Goal: Transaction & Acquisition: Purchase product/service

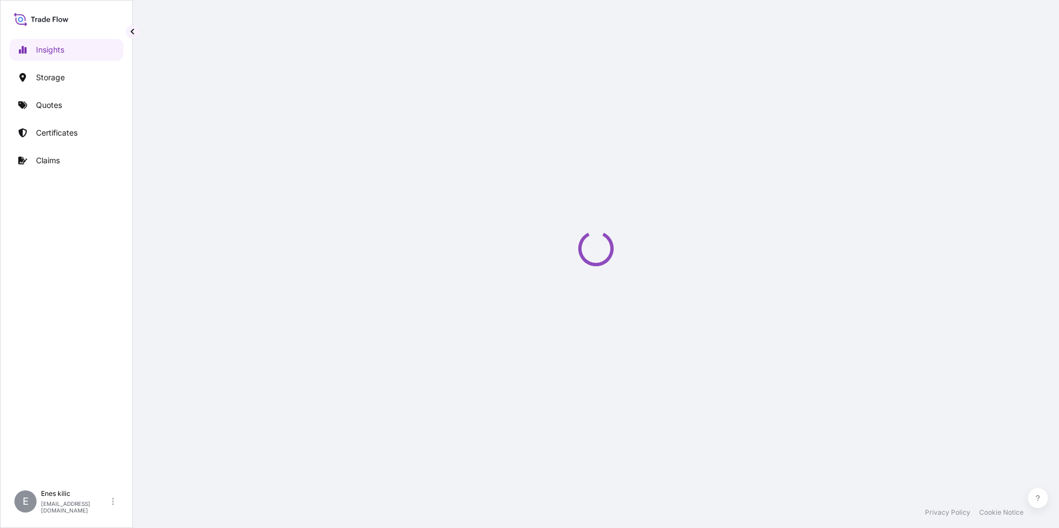
select select "2025"
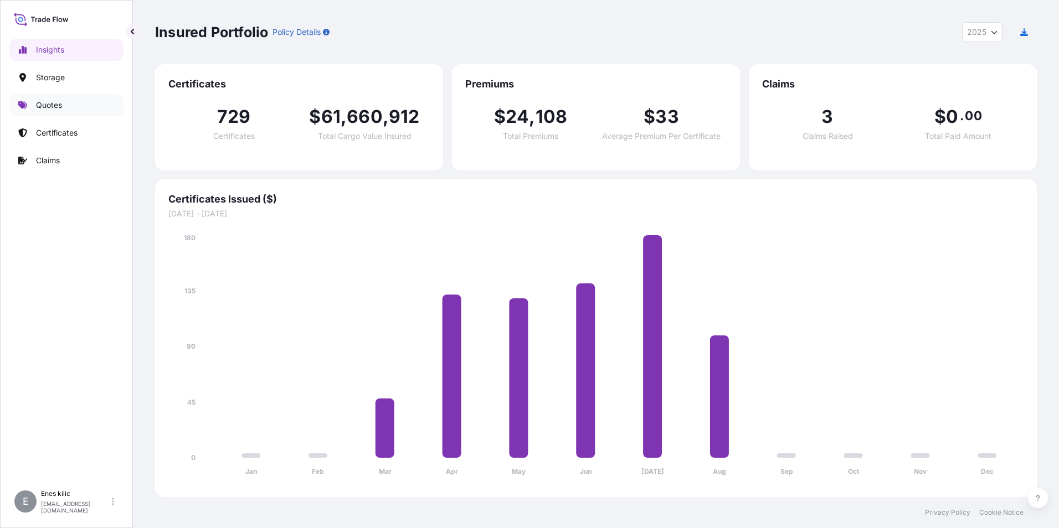
click at [82, 106] on link "Quotes" at bounding box center [66, 105] width 114 height 22
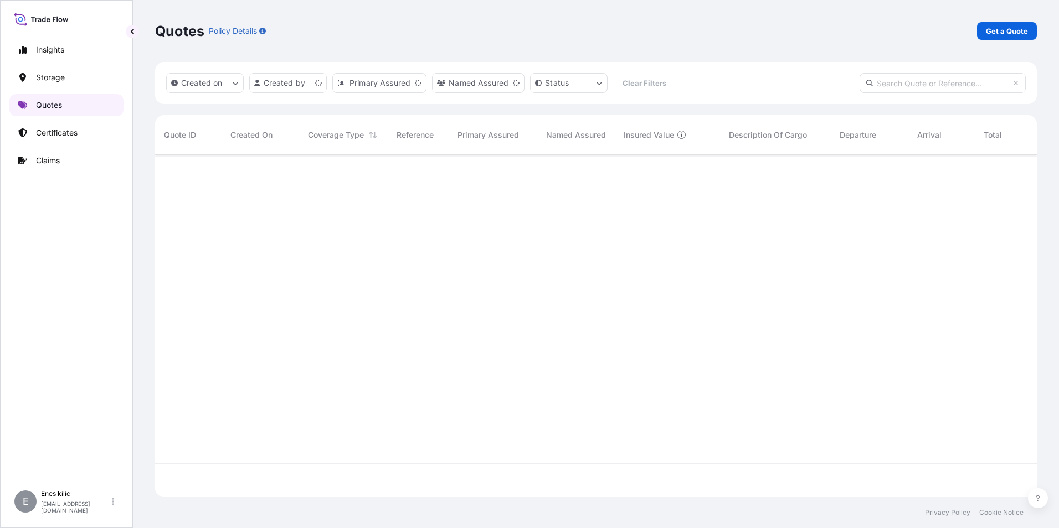
scroll to position [340, 873]
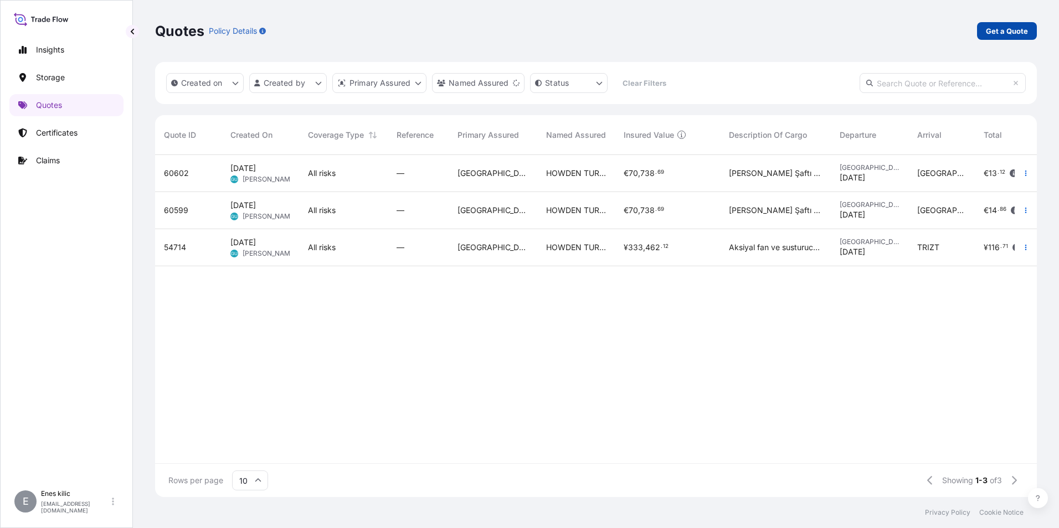
click at [1010, 29] on p "Get a Quote" at bounding box center [1007, 30] width 42 height 11
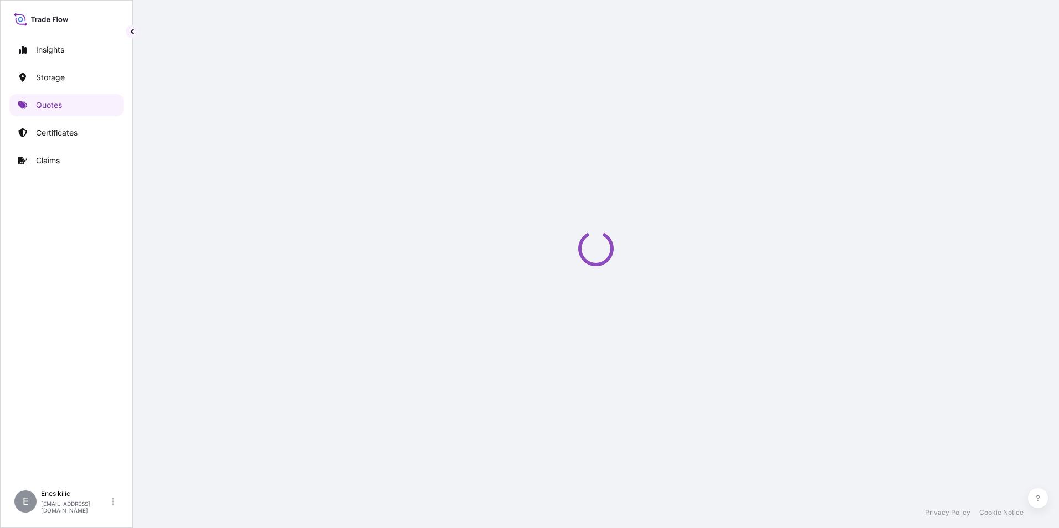
scroll to position [18, 0]
select select "Water"
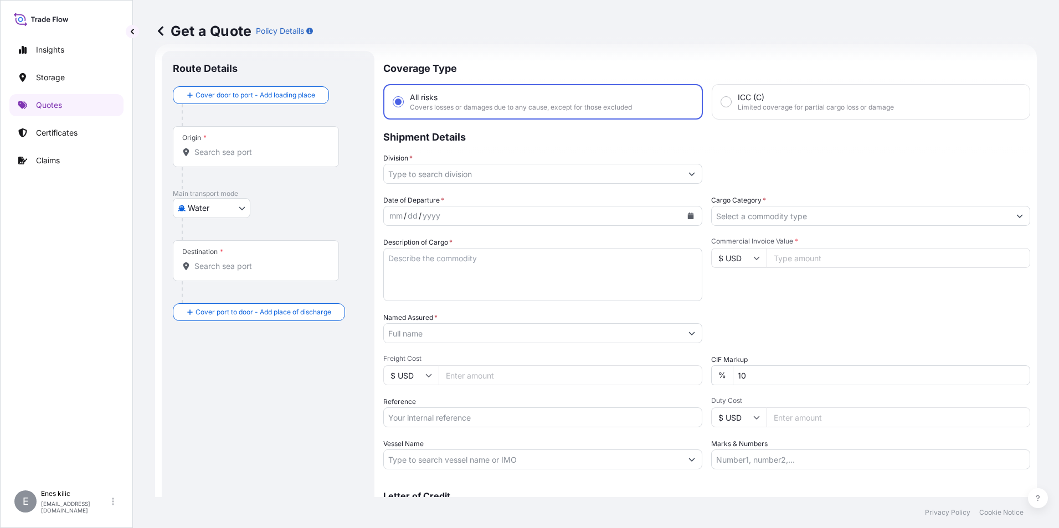
click at [286, 156] on input "Origin *" at bounding box center [259, 152] width 131 height 11
click at [242, 151] on input "Origin * Please select an origin" at bounding box center [259, 152] width 131 height 11
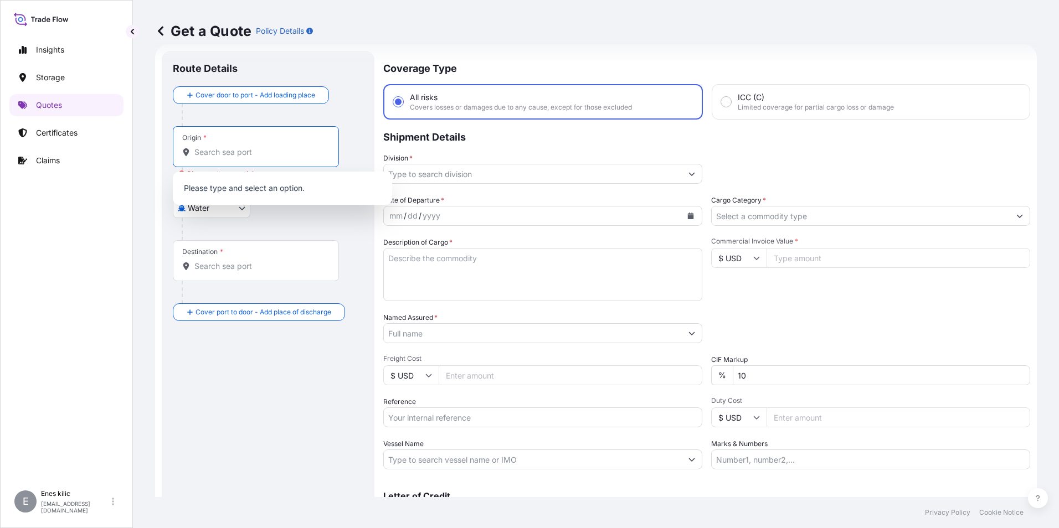
type input "i"
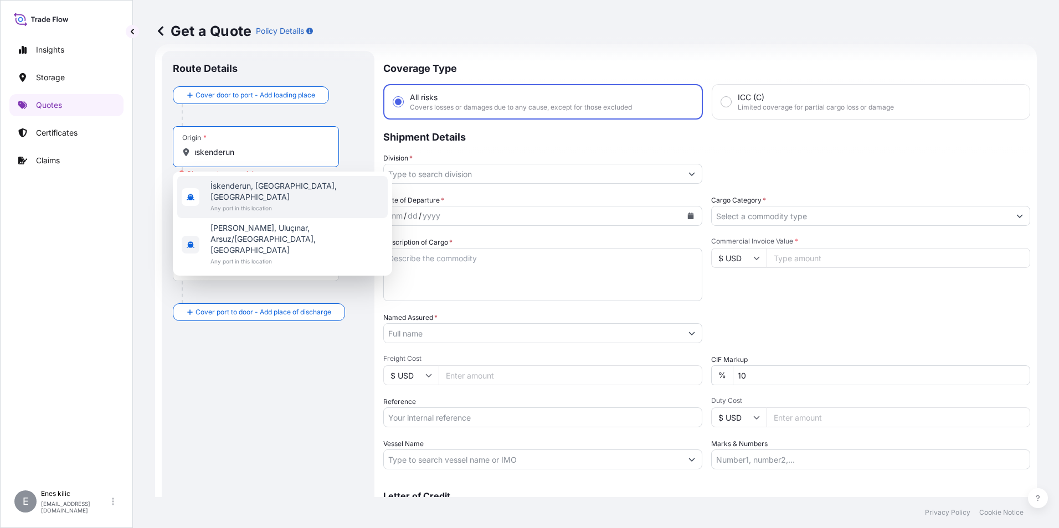
click at [293, 203] on span "Any port in this location" at bounding box center [296, 208] width 173 height 11
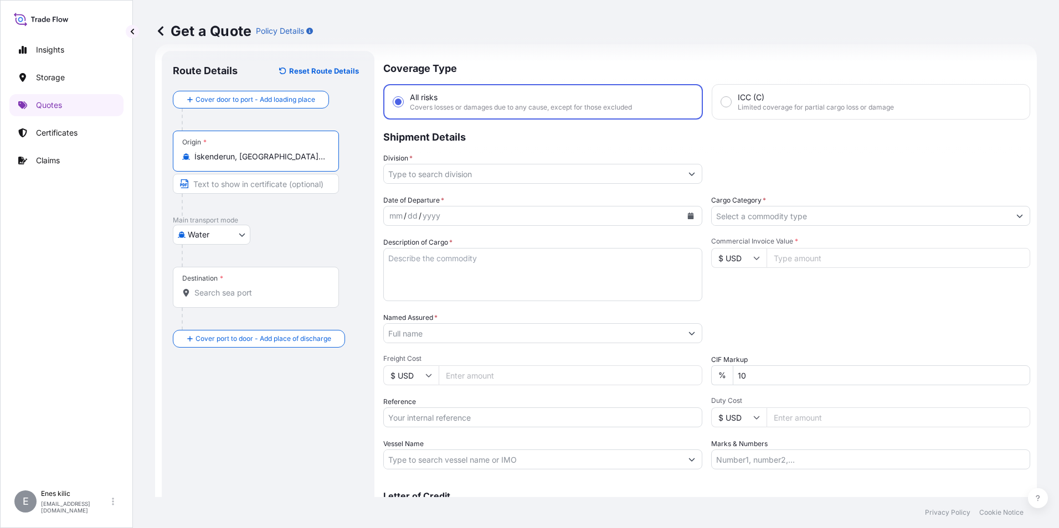
type input "İskenderun, [GEOGRAPHIC_DATA], [GEOGRAPHIC_DATA]"
click at [274, 281] on div "Destination *" at bounding box center [256, 287] width 166 height 41
click at [274, 287] on input "Destination *" at bounding box center [259, 292] width 131 height 11
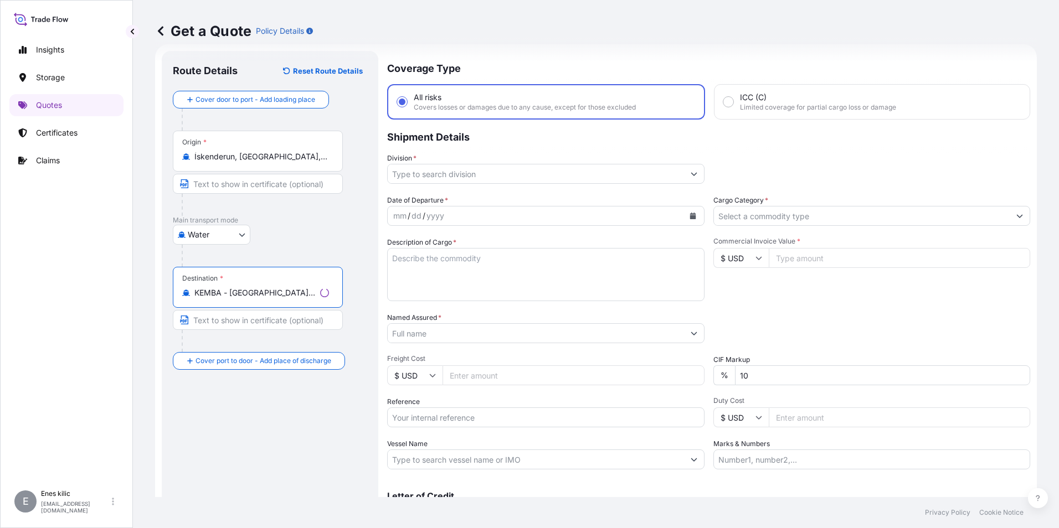
type input "KEMBA - [GEOGRAPHIC_DATA], [GEOGRAPHIC_DATA]"
click at [271, 385] on div "Route Details Reset Route Details Cover door to port - Add loading place Place …" at bounding box center [268, 301] width 190 height 479
click at [277, 303] on div "Destination * KEMBA - [GEOGRAPHIC_DATA], [GEOGRAPHIC_DATA]" at bounding box center [256, 287] width 166 height 41
click at [277, 298] on input "KEMBA - [GEOGRAPHIC_DATA], [GEOGRAPHIC_DATA]" at bounding box center [259, 292] width 131 height 11
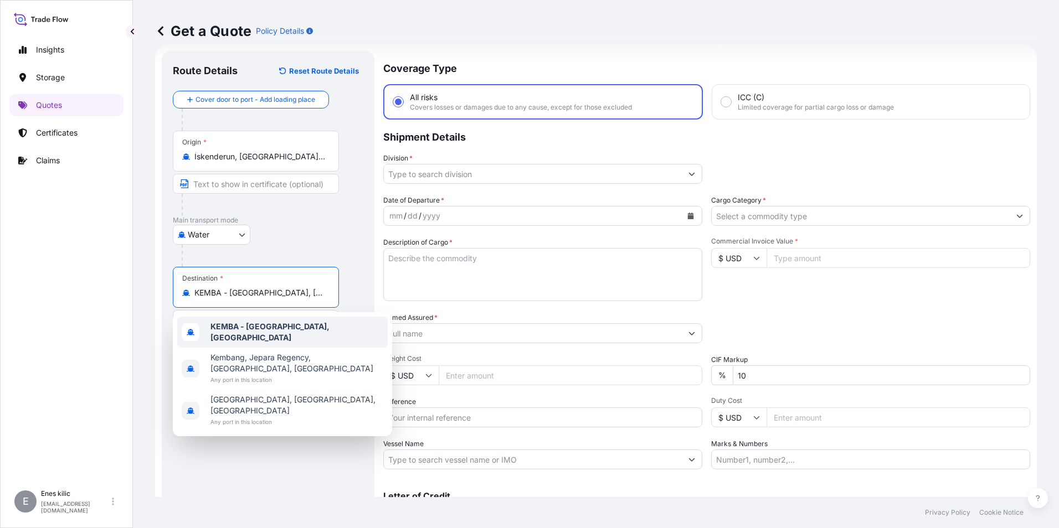
click at [480, 172] on input "Division *" at bounding box center [533, 174] width 298 height 20
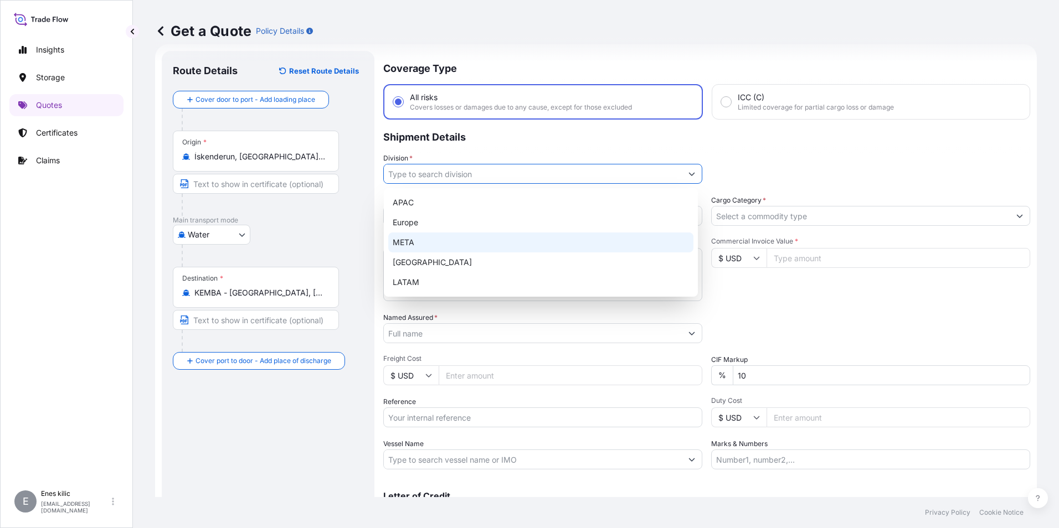
click at [437, 233] on div "META" at bounding box center [540, 243] width 305 height 20
type input "META"
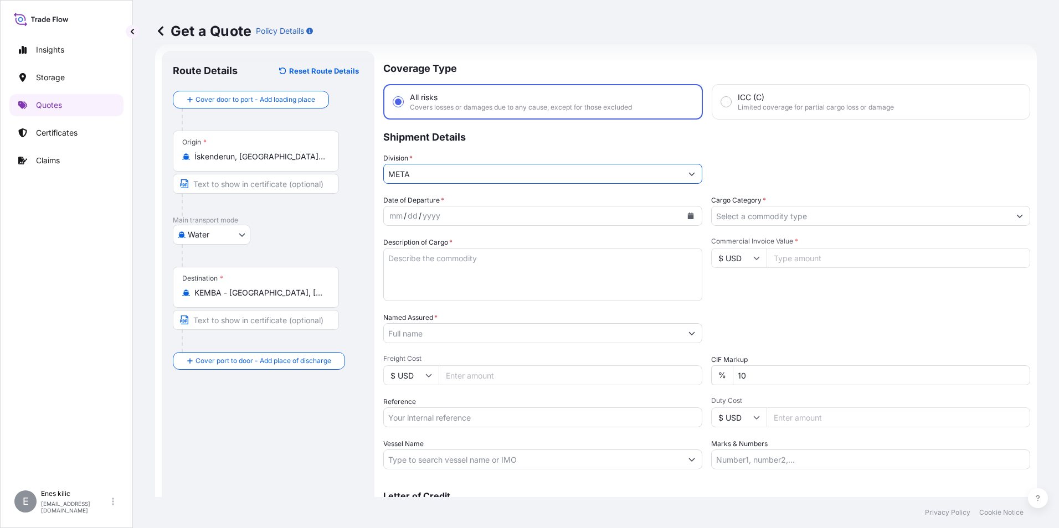
click at [454, 213] on div "mm / dd / yyyy" at bounding box center [533, 216] width 298 height 20
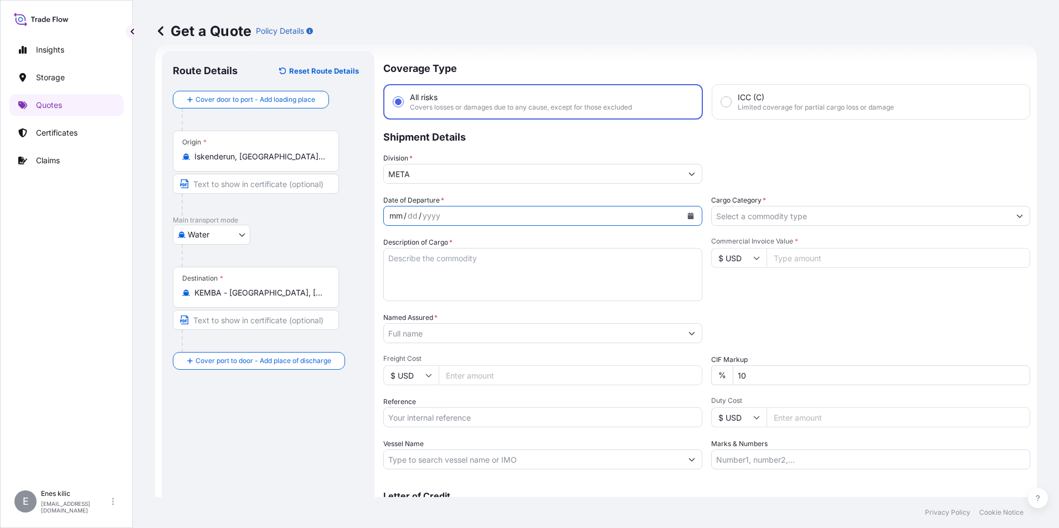
click at [489, 214] on div "mm / dd / yyyy" at bounding box center [533, 216] width 298 height 20
click at [690, 215] on button "Calendar" at bounding box center [691, 216] width 18 height 18
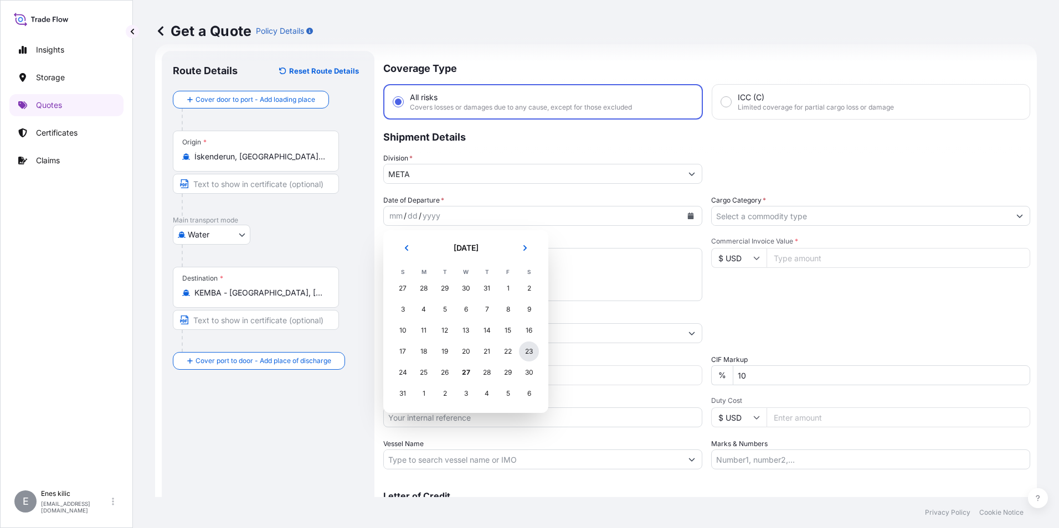
click at [530, 349] on div "23" at bounding box center [529, 352] width 20 height 20
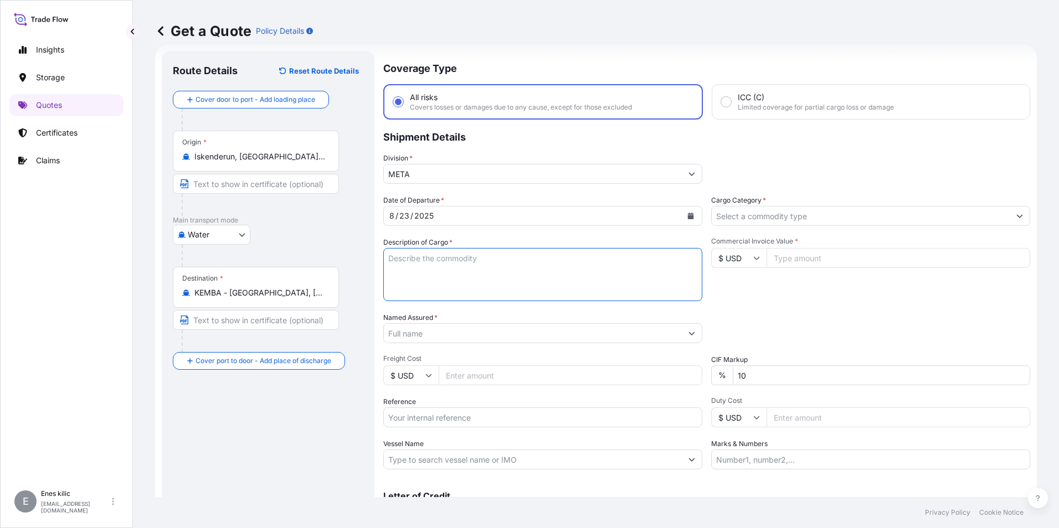
click at [436, 264] on textarea "Description of Cargo *" at bounding box center [542, 274] width 319 height 53
click at [378, 244] on form "Route Details Reset Route Details Cover door to port - Add loading place Place …" at bounding box center [595, 301] width 881 height 514
click at [438, 265] on textarea "Description of Cargo *" at bounding box center [542, 274] width 319 height 53
click at [505, 276] on textarea "Description of Cargo *" at bounding box center [542, 274] width 319 height 53
paste textarea ""856 PACKAGES TEXTILE GROSS WEIGHT:7.584,06 KGS HS CODE: 34070000 . "" CARGO IN…"
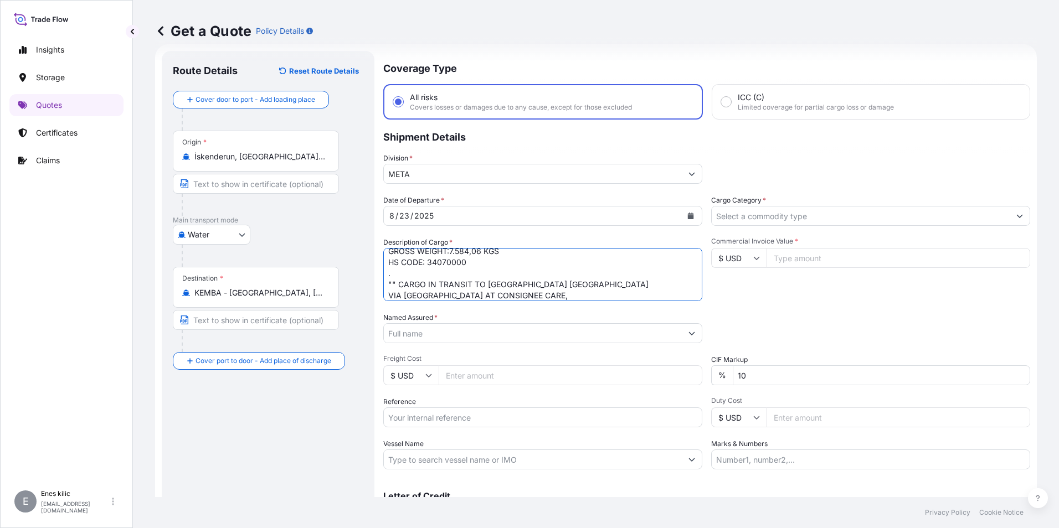
scroll to position [45, 0]
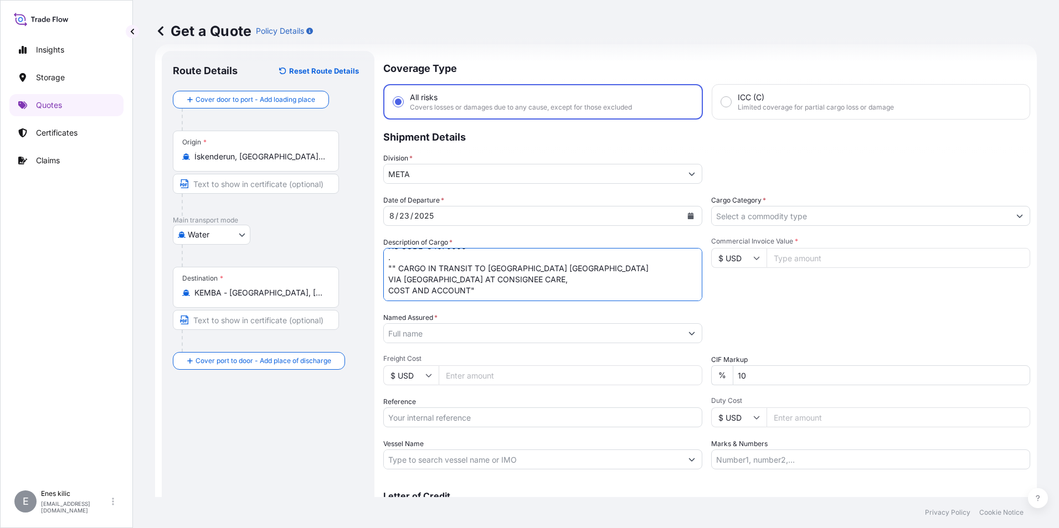
drag, startPoint x: 492, startPoint y: 294, endPoint x: 389, endPoint y: 269, distance: 106.0
click at [389, 269] on textarea ""856 PACKAGES TEXTILE GROSS WEIGHT:7.584,06 KGS HS CODE: 34070000 . "" CARGO IN…" at bounding box center [542, 274] width 319 height 53
drag, startPoint x: 399, startPoint y: 286, endPoint x: 387, endPoint y: 281, distance: 13.0
click at [387, 281] on textarea ""856 PACKAGES TEXTILE GROSS WEIGHT:7.584,06 KGS HS CODE: 34070000 ." at bounding box center [542, 274] width 319 height 53
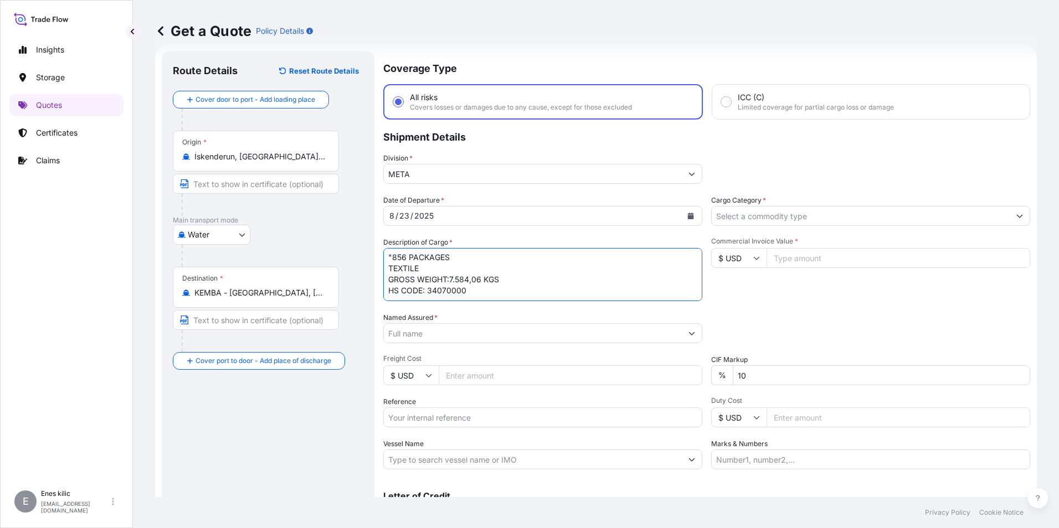
scroll to position [12, 0]
click at [482, 281] on textarea ""856 PACKAGES TEXTILE GROSS WEIGHT:7.584,06 KGS HS CODE: 34070000" at bounding box center [542, 274] width 319 height 53
type textarea ""856 PACKAGES TEXTILE GROSS WEIGHT:7.584,06 KGS HS CODE: 34070000 INSURANCE PRE…"
click at [771, 218] on input "Cargo Category *" at bounding box center [860, 216] width 298 height 20
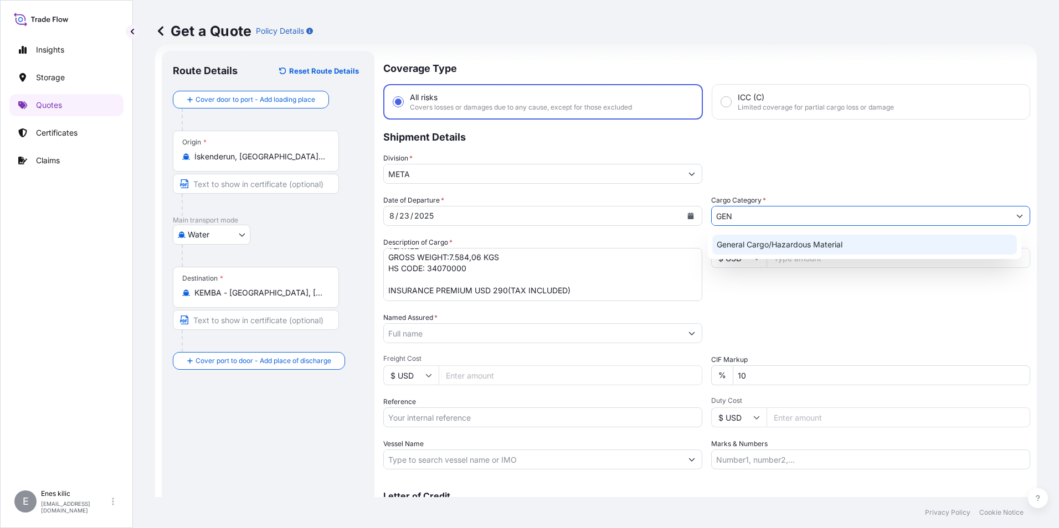
click at [770, 238] on div "General Cargo/Hazardous Material" at bounding box center [864, 245] width 305 height 20
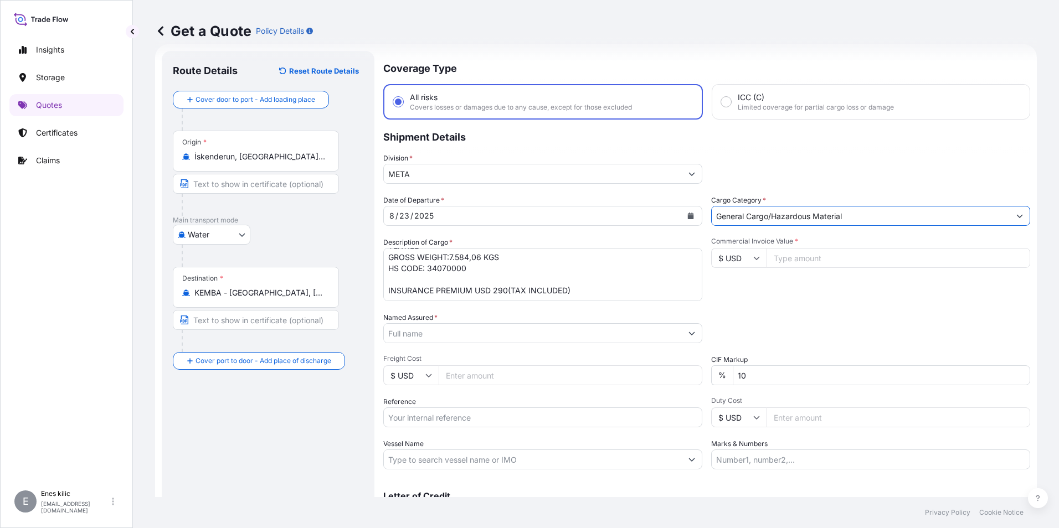
type input "General Cargo/Hazardous Material"
click at [785, 256] on input "Commercial Invoice Value *" at bounding box center [898, 258] width 264 height 20
click at [783, 263] on input "Commercial Invoice Value *" at bounding box center [898, 258] width 264 height 20
click at [832, 260] on input "Commercial Invoice Value *" at bounding box center [898, 258] width 264 height 20
paste input "100904.04"
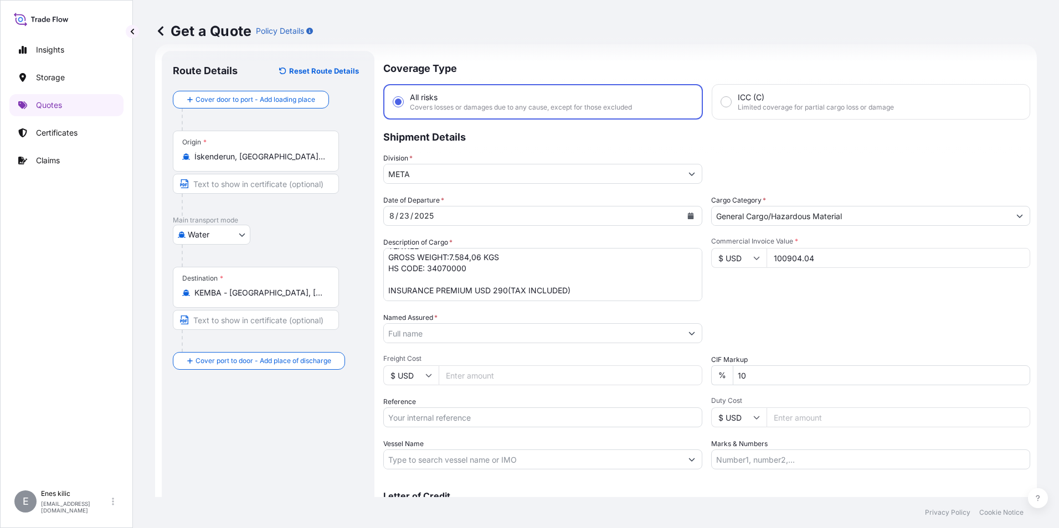
type input "100904.04"
click at [824, 292] on div "Commercial Invoice Value * $ USD 100904.04" at bounding box center [870, 269] width 319 height 64
click at [816, 297] on div "Commercial Invoice Value * $ USD 100904.04" at bounding box center [870, 269] width 319 height 64
click at [438, 334] on input "Named Assured *" at bounding box center [531, 333] width 294 height 20
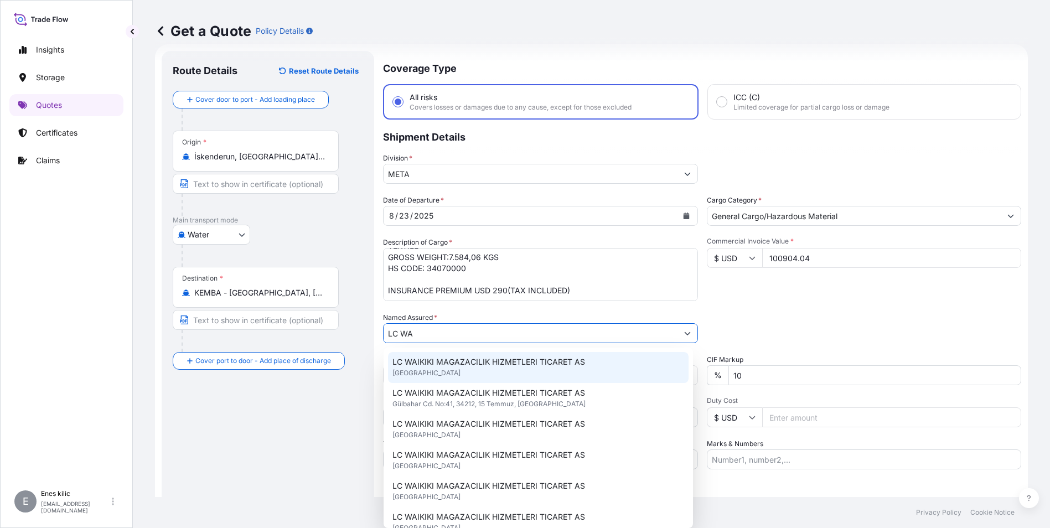
click at [460, 359] on span "LC WAIKIKI MAGAZACILIK HIZMETLERI TICARET AS" at bounding box center [489, 362] width 193 height 11
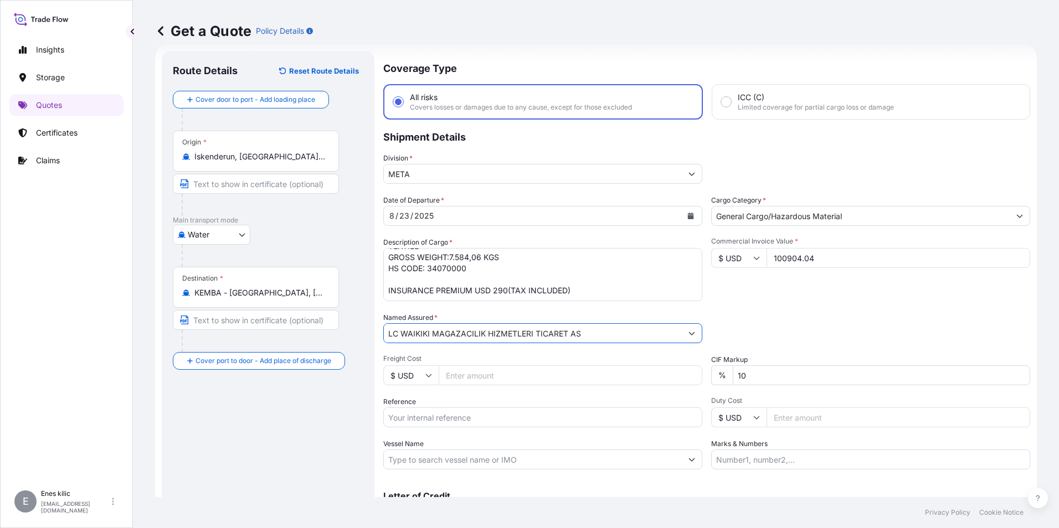
type input "LC WAIKIKI MAGAZACILIK HIZMETLERI TICARET AS"
click at [777, 374] on input "10" at bounding box center [880, 375] width 297 height 20
click at [771, 331] on div "Packing Category Type to search a container mode Please select a primary mode o…" at bounding box center [870, 327] width 319 height 31
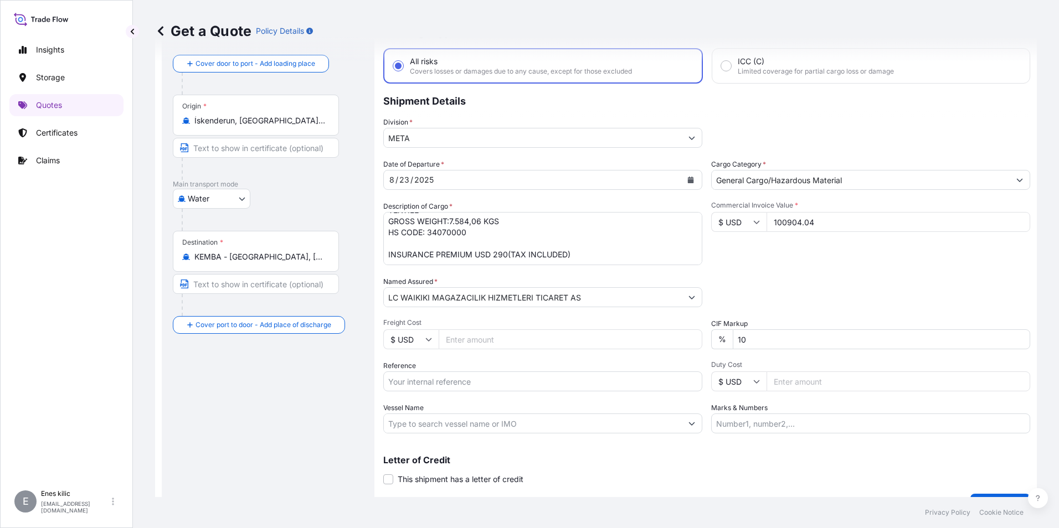
scroll to position [73, 0]
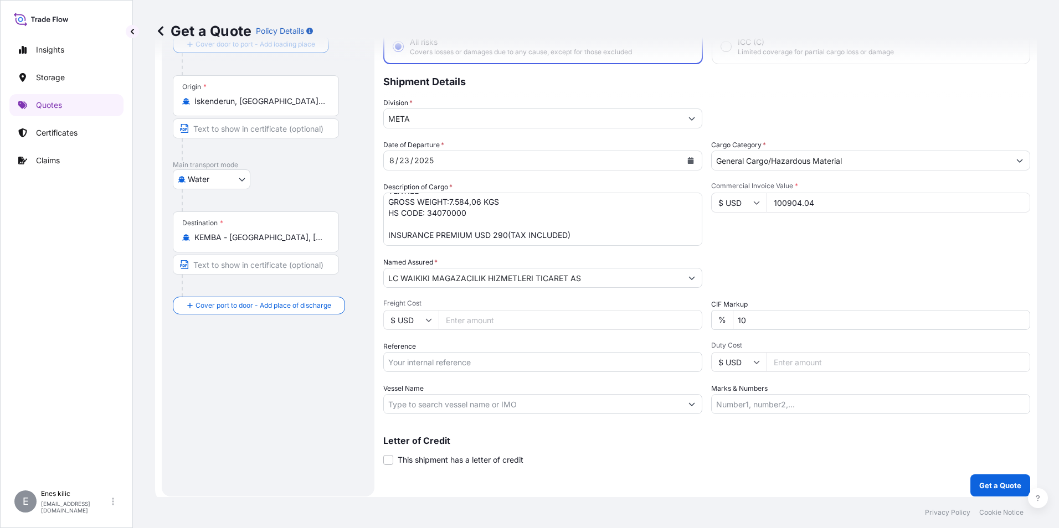
click at [528, 322] on input "Freight Cost" at bounding box center [570, 320] width 264 height 20
click at [507, 364] on input "Reference" at bounding box center [542, 362] width 319 height 20
click at [453, 364] on input "Reference" at bounding box center [542, 362] width 319 height 20
paste input "2501770430"
type input "2501770430"
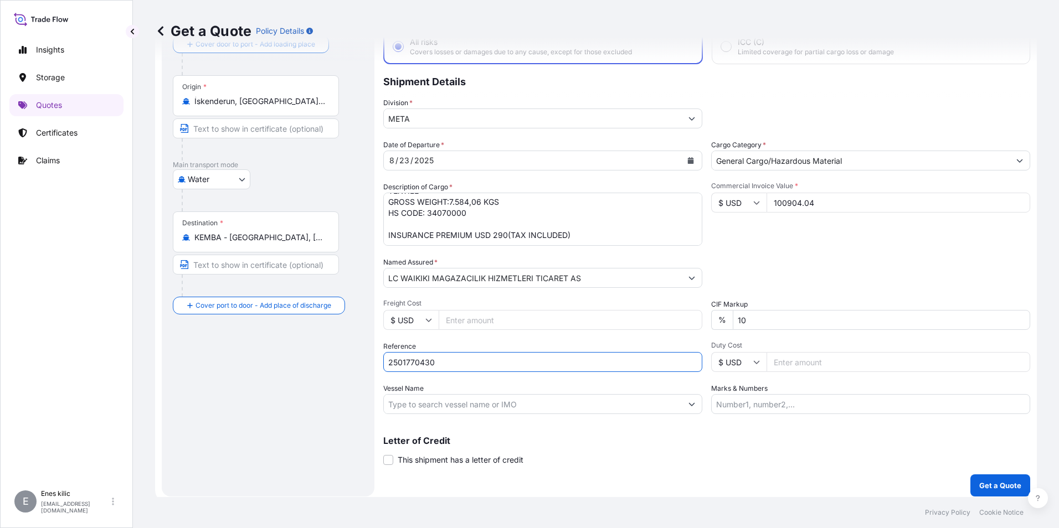
click at [453, 401] on input "Vessel Name" at bounding box center [533, 404] width 298 height 20
click at [494, 409] on input "Vessel Name" at bounding box center [533, 404] width 298 height 20
paste input "JOLLY GIADA"
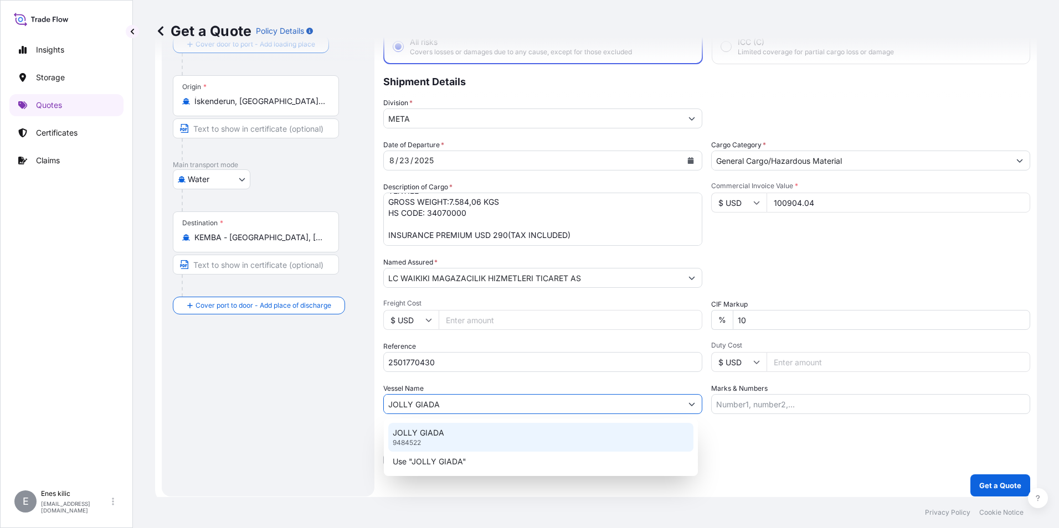
click at [491, 440] on div "JOLLY GIADA 9484522" at bounding box center [540, 437] width 305 height 29
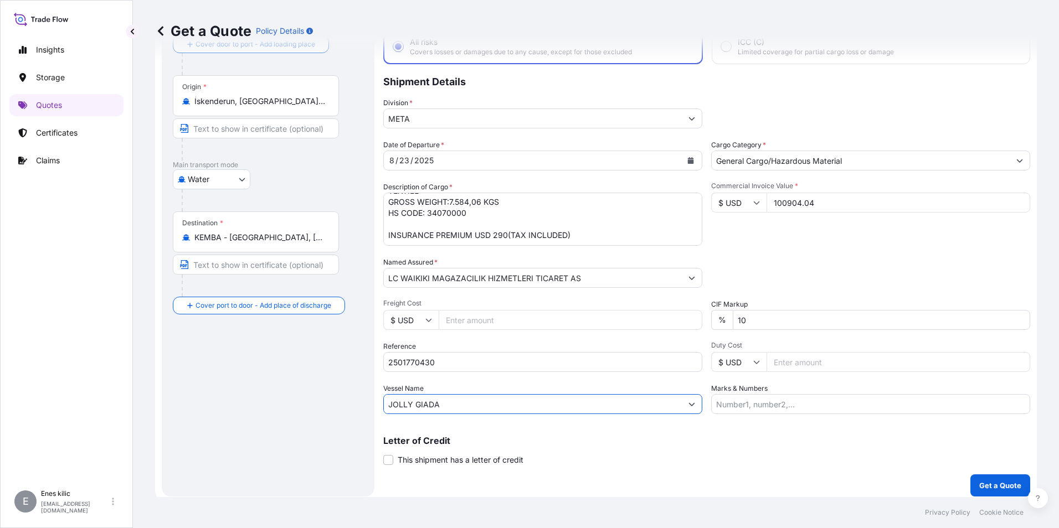
type input "JOLLY GIADA"
click at [526, 379] on div "Date of Departure * [DATE] Cargo Category * General Cargo/Hazardous Material De…" at bounding box center [706, 277] width 647 height 275
click at [792, 389] on div "Marks & Numbers" at bounding box center [870, 398] width 319 height 31
click at [782, 405] on input "Marks & Numbers" at bounding box center [870, 404] width 319 height 20
click at [824, 402] on input "Marks & Numbers" at bounding box center [870, 404] width 319 height 20
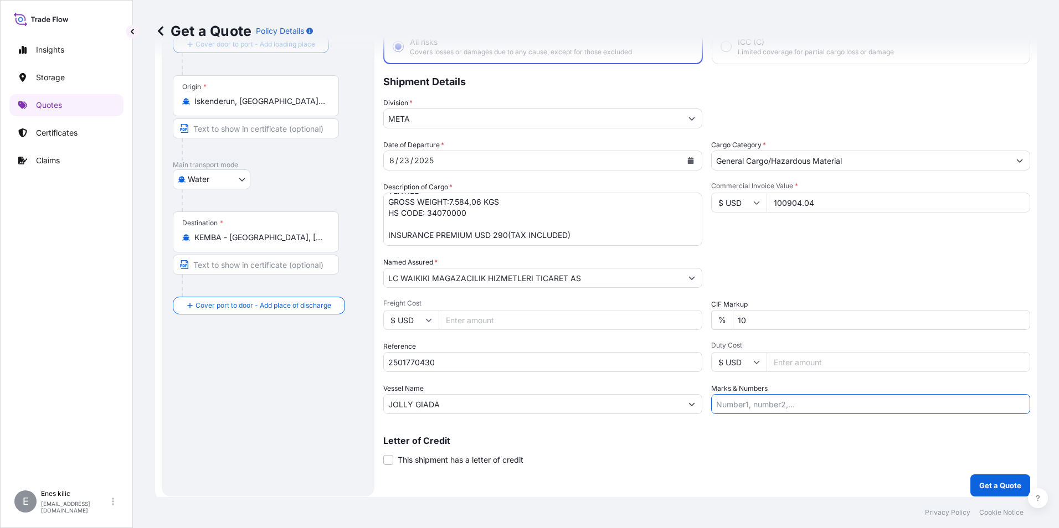
paste input "caplog"
type input "caplog"
click at [830, 343] on span "Duty Cost" at bounding box center [870, 345] width 319 height 9
click at [830, 352] on input "Duty Cost" at bounding box center [898, 362] width 264 height 20
click at [842, 261] on div "Packing Category Type to search a container mode Please select a primary mode o…" at bounding box center [870, 272] width 319 height 31
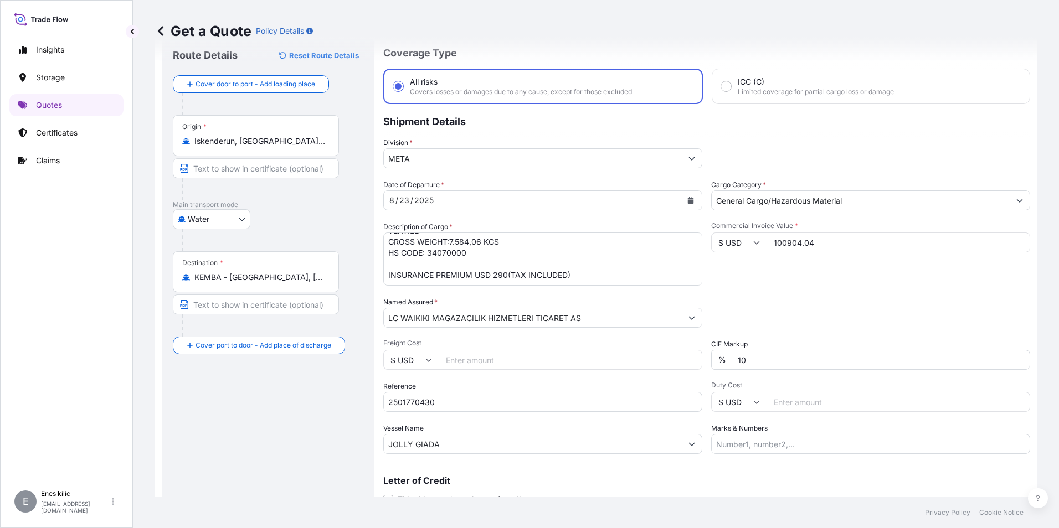
scroll to position [0, 0]
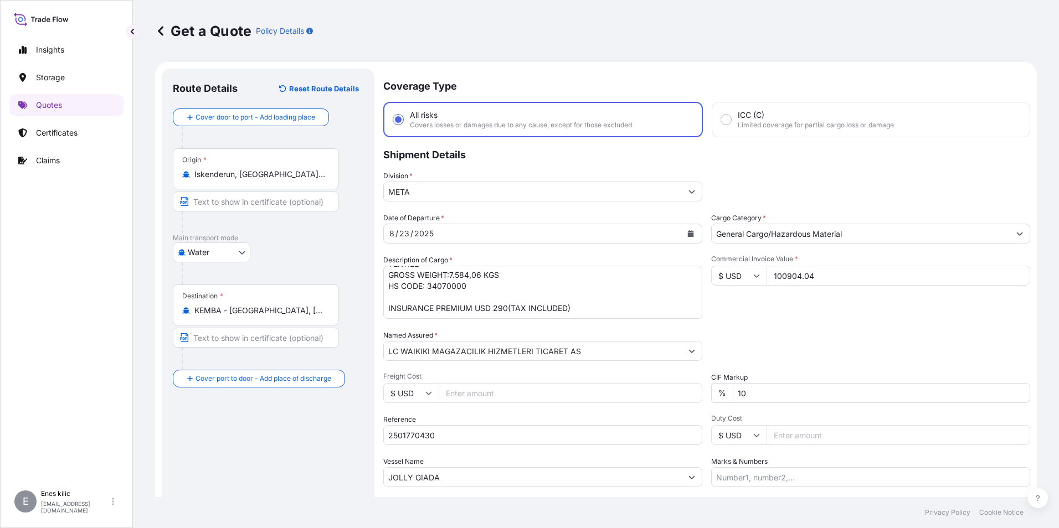
click at [819, 312] on div "Commercial Invoice Value * $ USD 100904.04" at bounding box center [870, 287] width 319 height 64
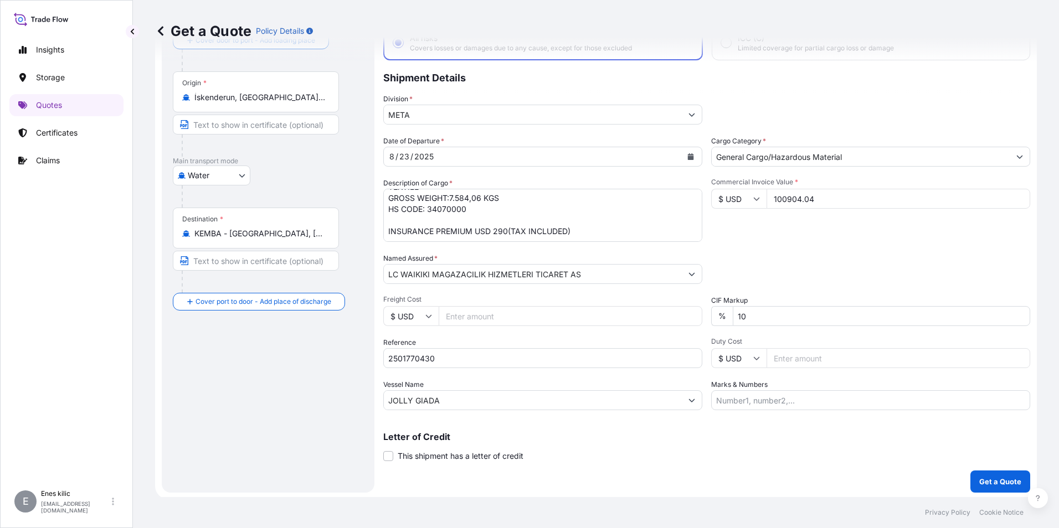
scroll to position [79, 0]
click at [992, 473] on button "Get a Quote" at bounding box center [1000, 479] width 60 height 22
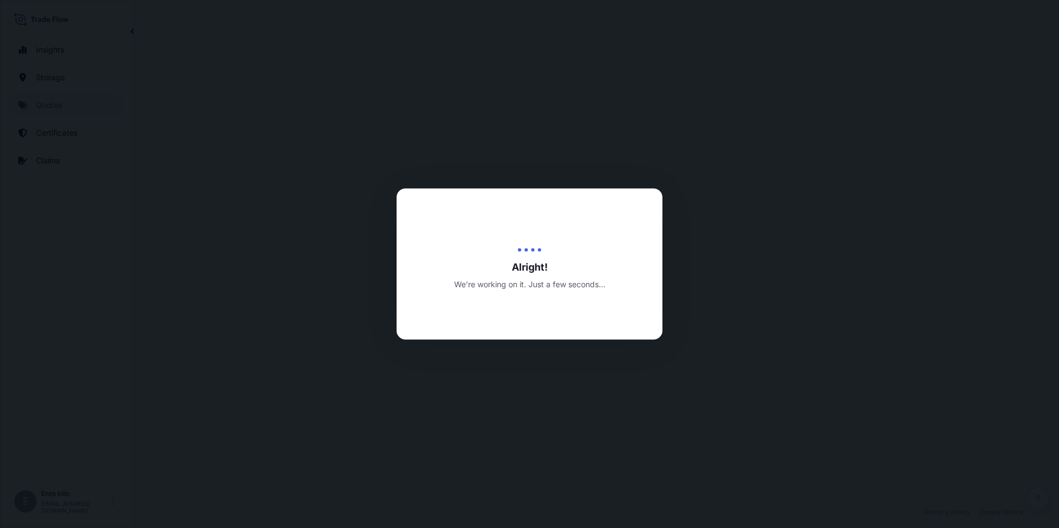
select select "Water"
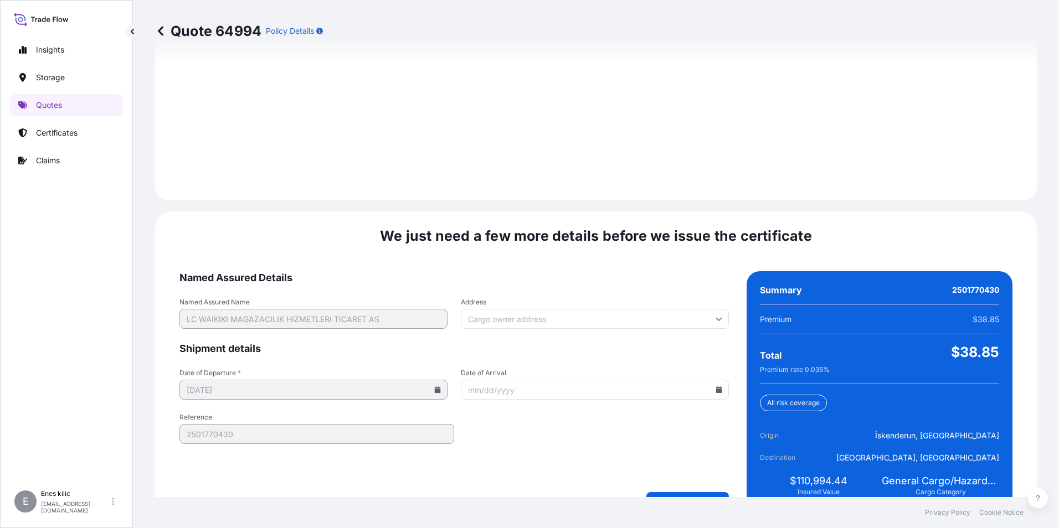
scroll to position [1559, 0]
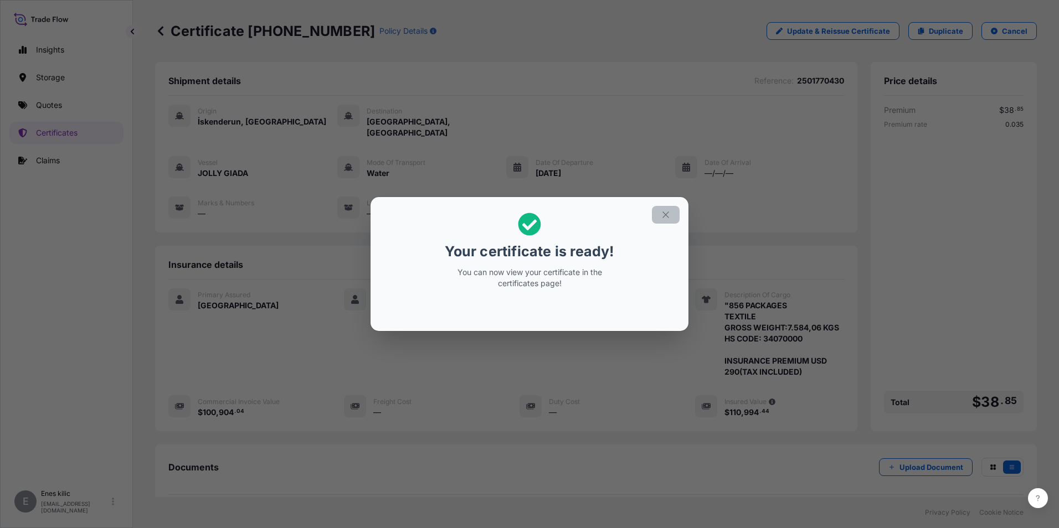
click at [667, 215] on icon "button" at bounding box center [666, 215] width 10 height 10
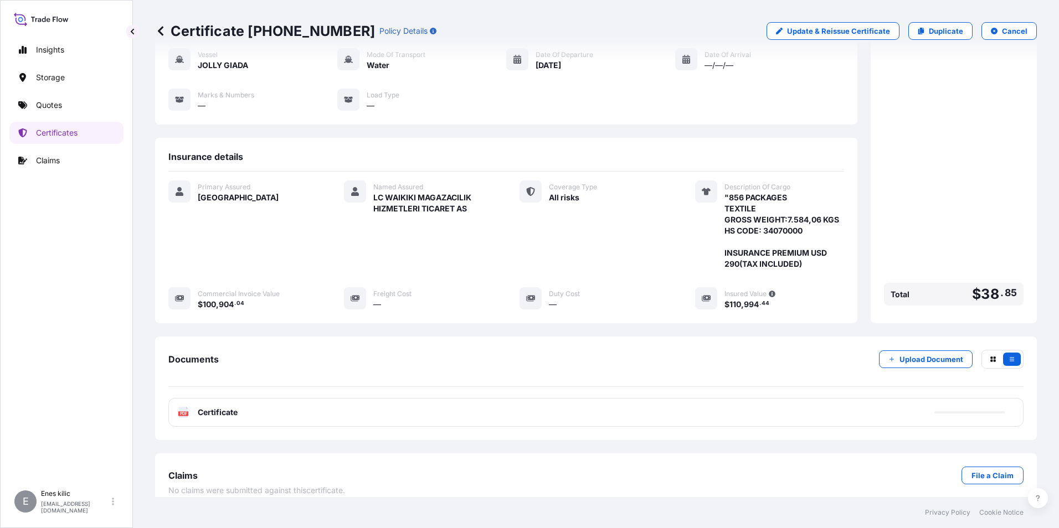
scroll to position [109, 0]
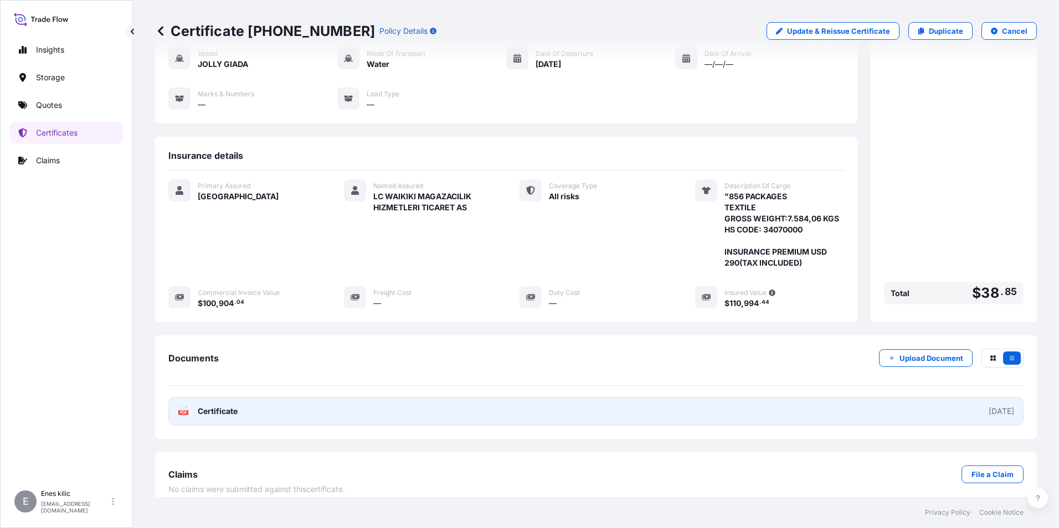
click at [234, 406] on span "Certificate" at bounding box center [218, 411] width 40 height 11
